Goal: Transaction & Acquisition: Purchase product/service

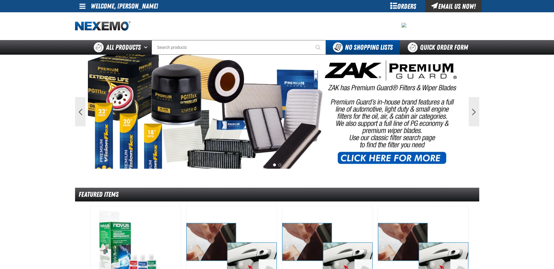
click at [393, 9] on div "Orders" at bounding box center [403, 6] width 44 height 12
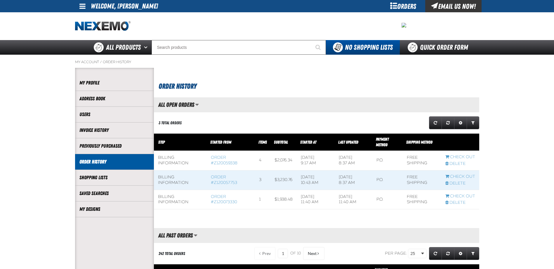
scroll to position [0, 0]
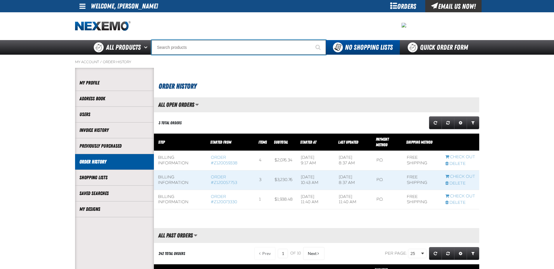
click at [178, 53] on input "Search" at bounding box center [239, 47] width 174 height 15
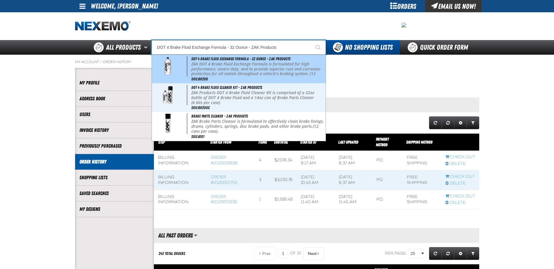
type input "DOT 4 Brake Fluid Cleaner Kit - ZAK Products"
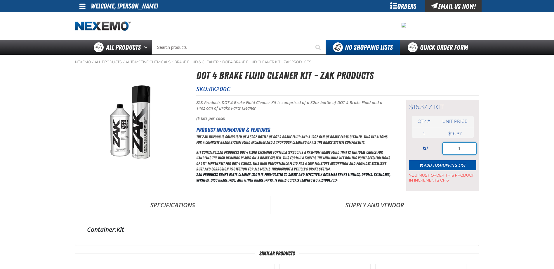
drag, startPoint x: 452, startPoint y: 151, endPoint x: 479, endPoint y: 146, distance: 27.0
click at [478, 146] on div "$16.37 / kit kit Qty # Unit price 1 kit USD 1" at bounding box center [442, 145] width 73 height 90
type input "36"
click at [436, 162] on span "Add to Shopping List" at bounding box center [445, 165] width 42 height 6
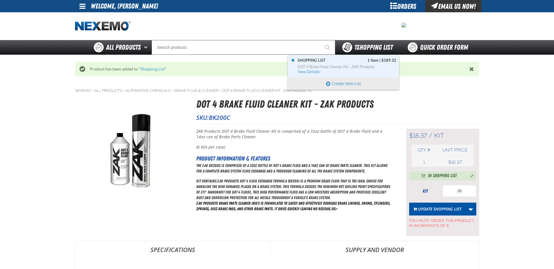
click at [360, 49] on span "1 Shopping List" at bounding box center [373, 47] width 39 height 8
click at [331, 67] on span "DOT 4 Brake Fluid Cleaner Kit - ZAK Products" at bounding box center [346, 66] width 99 height 5
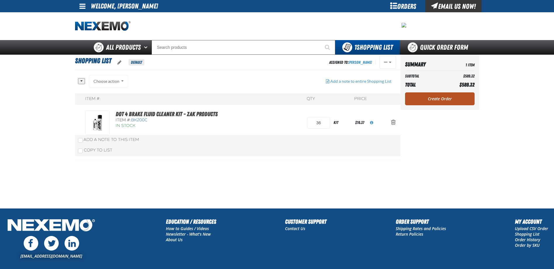
click at [432, 101] on link "Create Order" at bounding box center [439, 98] width 69 height 13
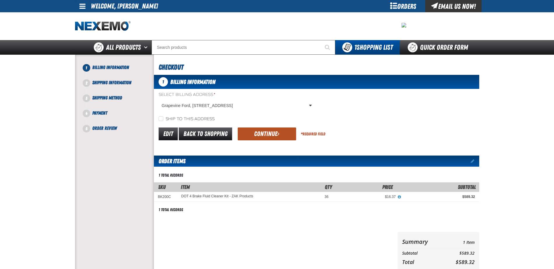
click at [261, 135] on button "Continue" at bounding box center [267, 133] width 58 height 13
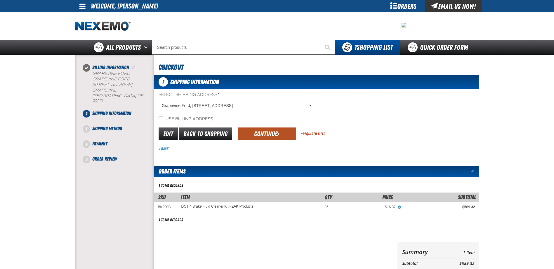
click at [268, 135] on button "Continue" at bounding box center [267, 133] width 58 height 13
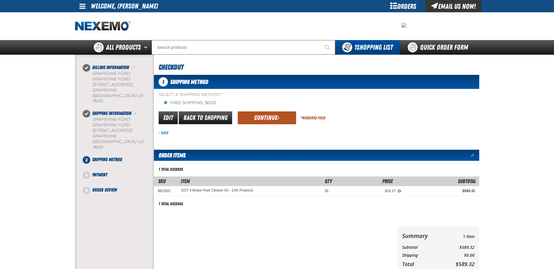
click at [277, 120] on span "submit" at bounding box center [278, 117] width 2 height 6
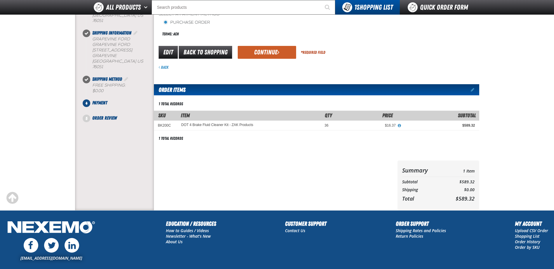
scroll to position [58, 0]
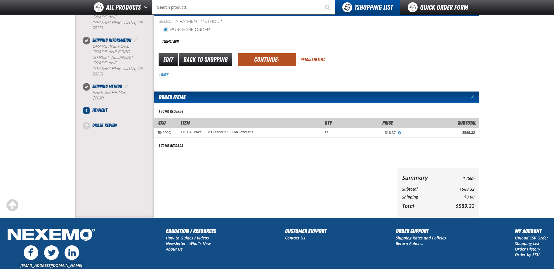
click at [276, 59] on button "Continue" at bounding box center [267, 59] width 58 height 13
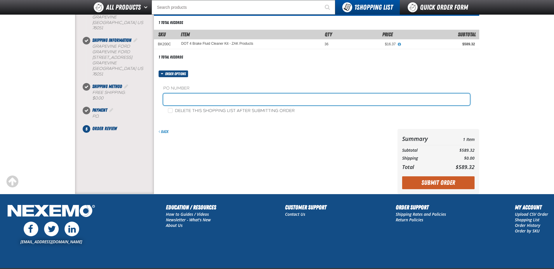
click at [196, 101] on input "text" at bounding box center [316, 99] width 307 height 12
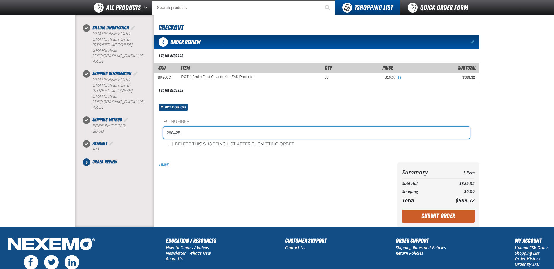
scroll to position [29, 0]
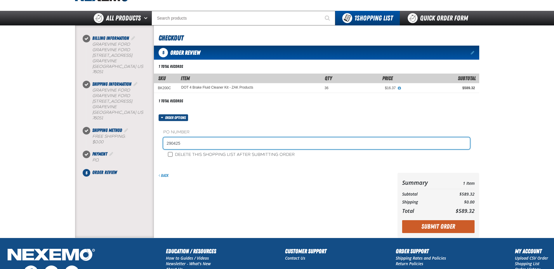
type input "290425"
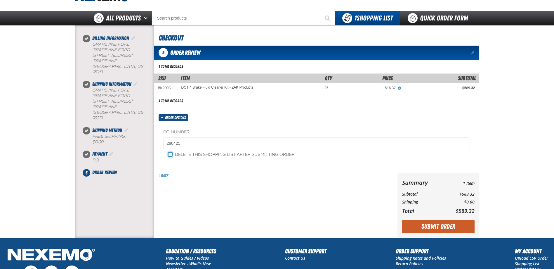
click at [170, 155] on input "Delete this shopping list after submitting order" at bounding box center [170, 154] width 5 height 5
checkbox input "true"
click at [436, 224] on button "Submit Order" at bounding box center [438, 226] width 72 height 13
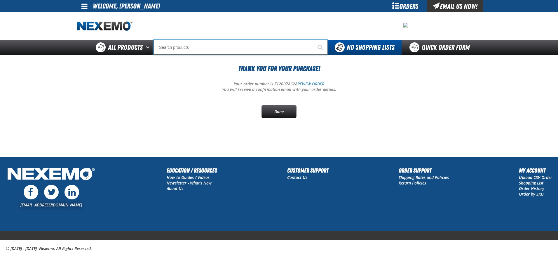
click at [198, 49] on input "Search" at bounding box center [241, 47] width 174 height 15
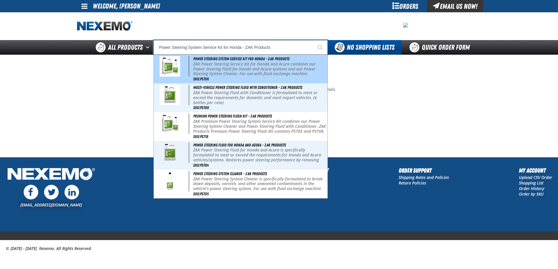
type input "Multi-Vehicle Power Steering Fluid with Conditioner - ZAK Products"
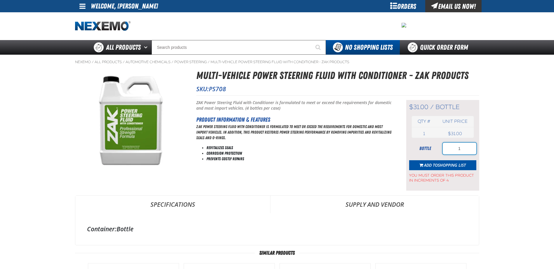
drag, startPoint x: 457, startPoint y: 147, endPoint x: 483, endPoint y: 149, distance: 26.0
click at [483, 149] on main "Nexemo / All Products / / / PS708" at bounding box center [277, 237] width 554 height 365
type input "4"
click at [426, 168] on button "Add to Shopping List" at bounding box center [442, 165] width 67 height 10
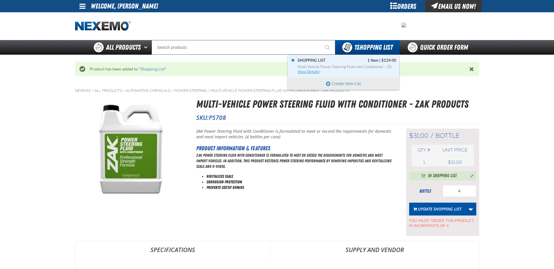
click at [348, 64] on span "Multi-Vehicle Power Steering Fluid with Conditioner - ZAK Products" at bounding box center [346, 66] width 99 height 5
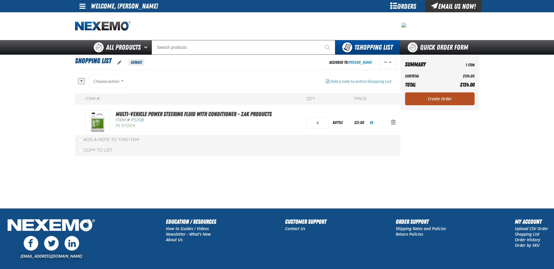
click at [432, 97] on link "Create Order" at bounding box center [439, 98] width 69 height 13
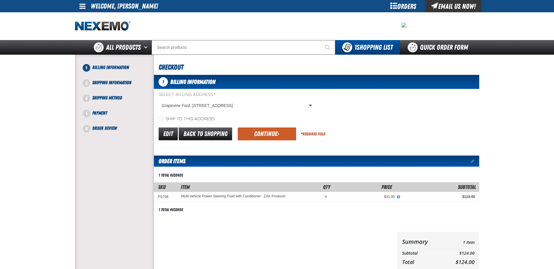
click at [286, 136] on button "Continue" at bounding box center [267, 133] width 58 height 13
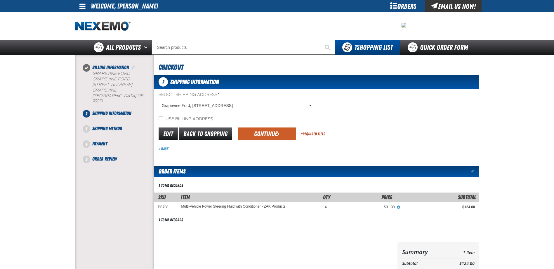
click at [276, 136] on button "Continue" at bounding box center [267, 133] width 58 height 13
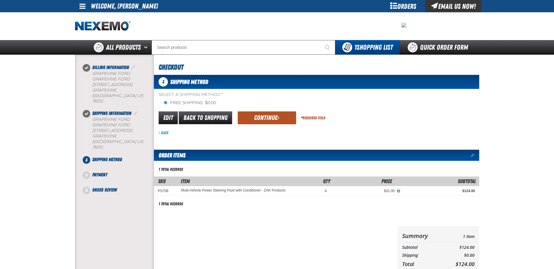
click at [267, 122] on button "Continue" at bounding box center [267, 117] width 58 height 13
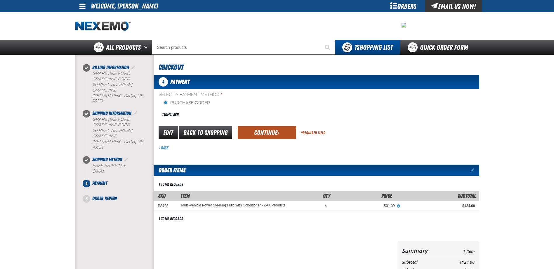
click at [263, 132] on button "Continue" at bounding box center [267, 132] width 58 height 13
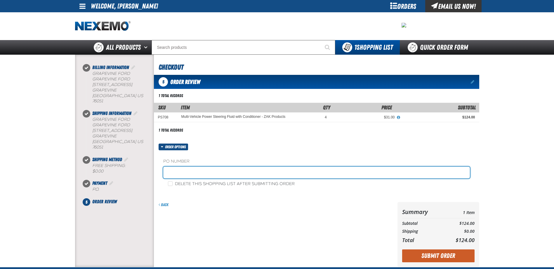
click at [178, 169] on input "text" at bounding box center [316, 172] width 307 height 12
click at [190, 169] on input "text" at bounding box center [316, 172] width 307 height 12
type input "290425"
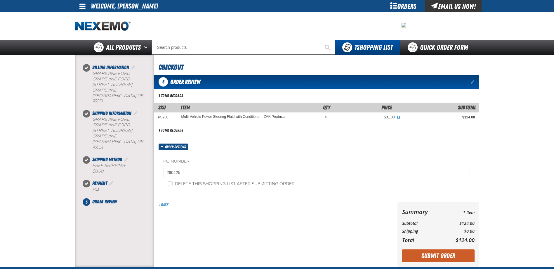
click at [169, 186] on label "Delete this shopping list after submitting order" at bounding box center [231, 184] width 127 height 6
click at [169, 186] on input "Delete this shopping list after submitting order" at bounding box center [170, 183] width 5 height 5
checkbox input "true"
click at [424, 260] on button "Submit Order" at bounding box center [438, 255] width 72 height 13
